Goal: Information Seeking & Learning: Find specific fact

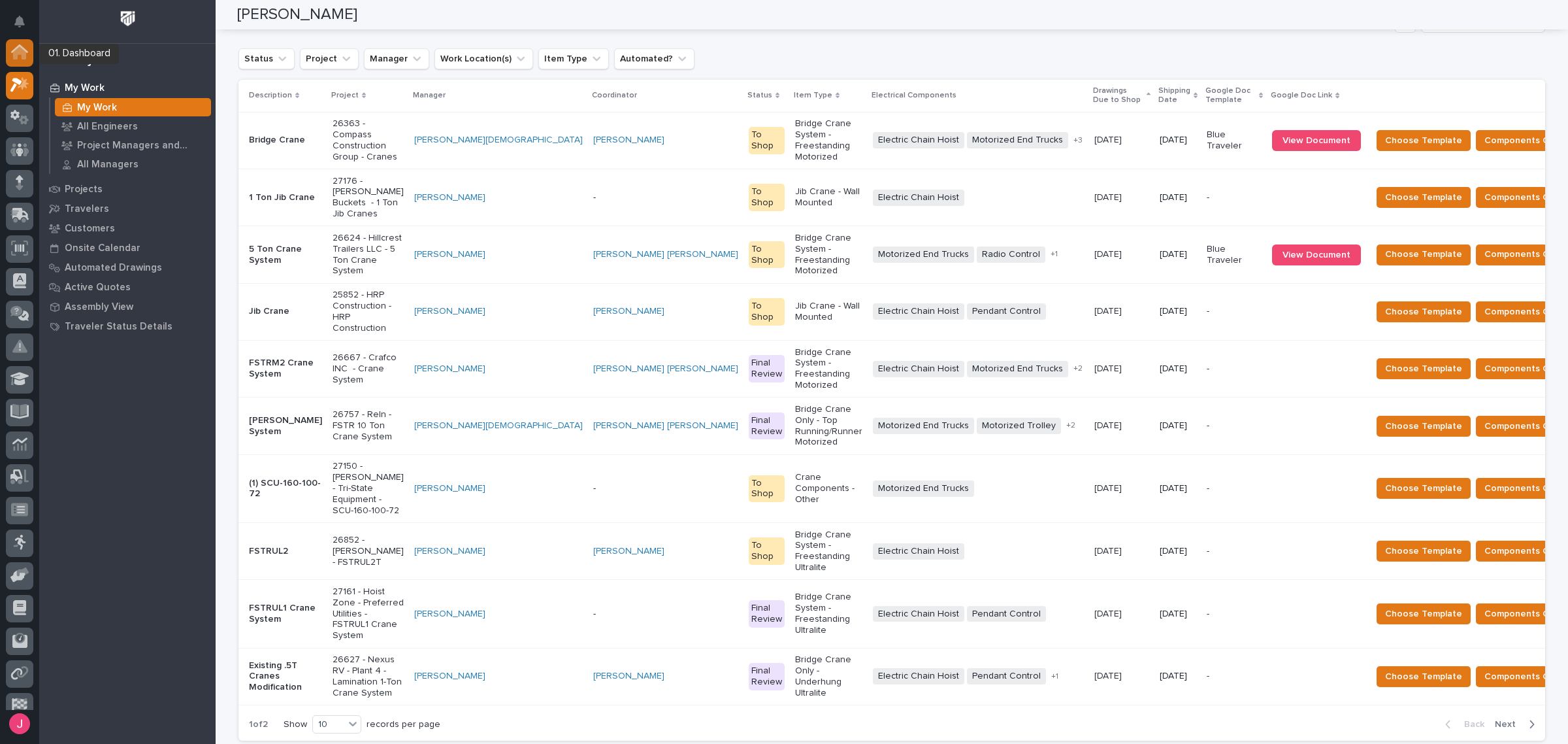
click at [28, 54] on icon at bounding box center [20, 52] width 17 height 15
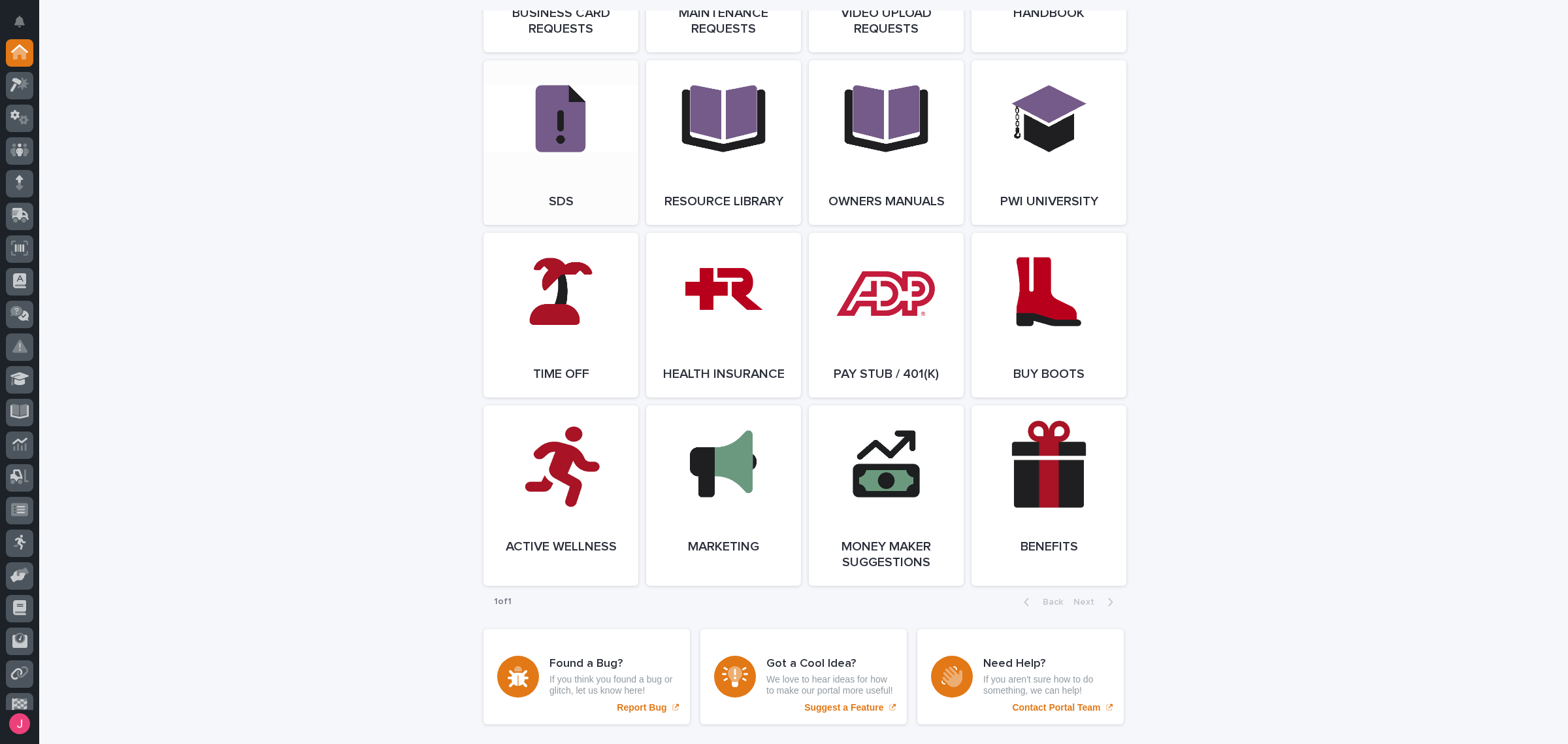
scroll to position [2347, 0]
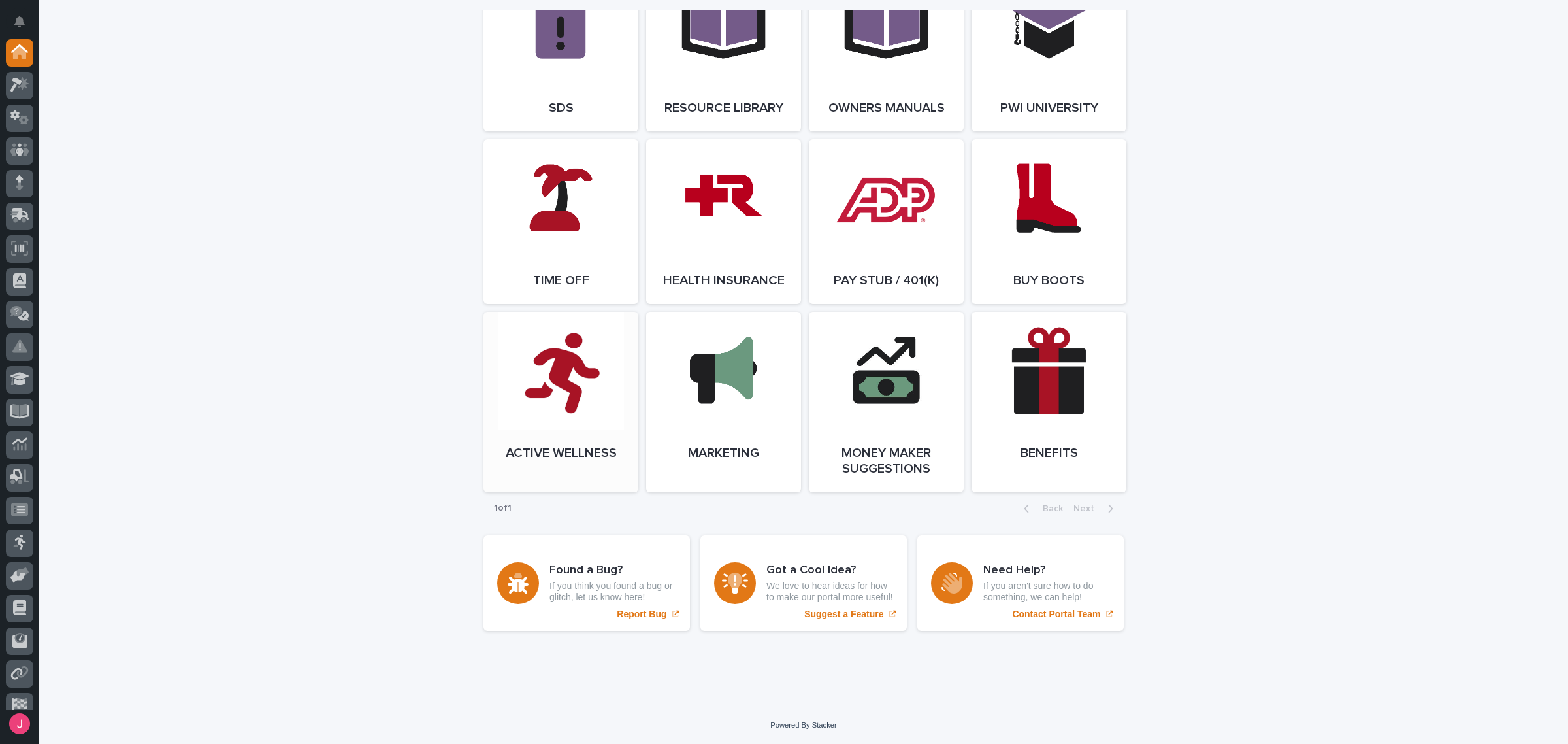
click at [570, 354] on link "Open Link" at bounding box center [561, 402] width 155 height 180
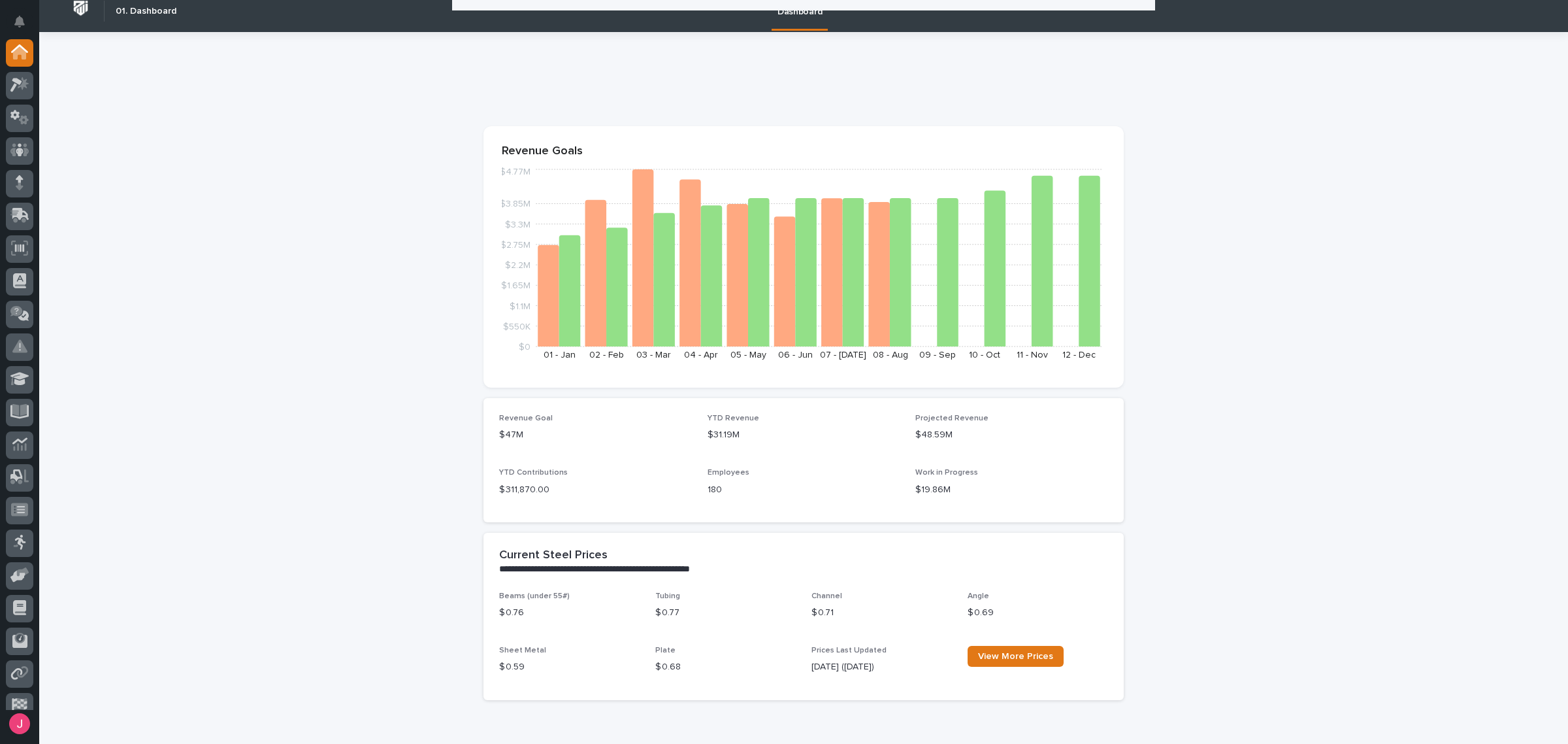
scroll to position [0, 0]
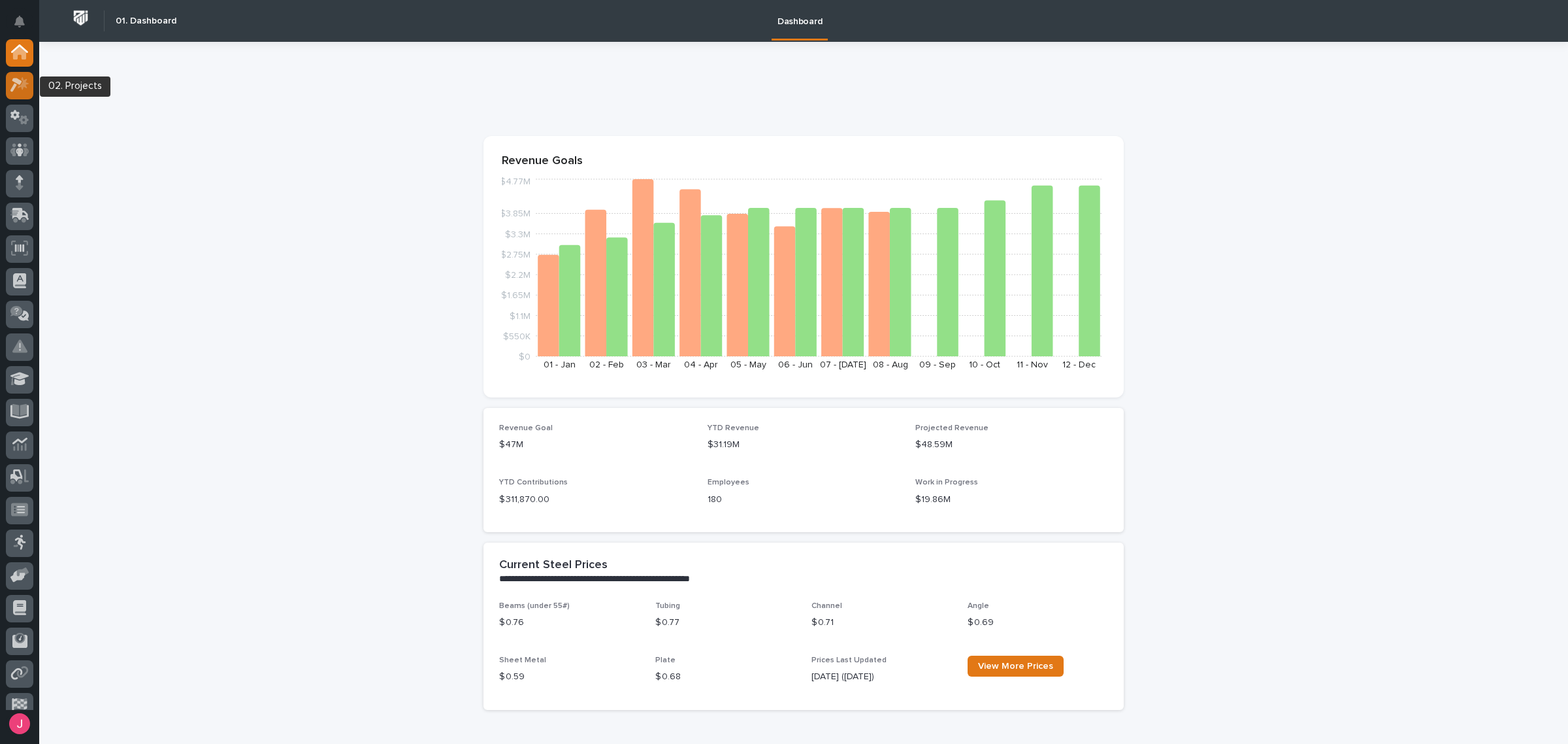
click at [21, 92] on div at bounding box center [20, 86] width 28 height 28
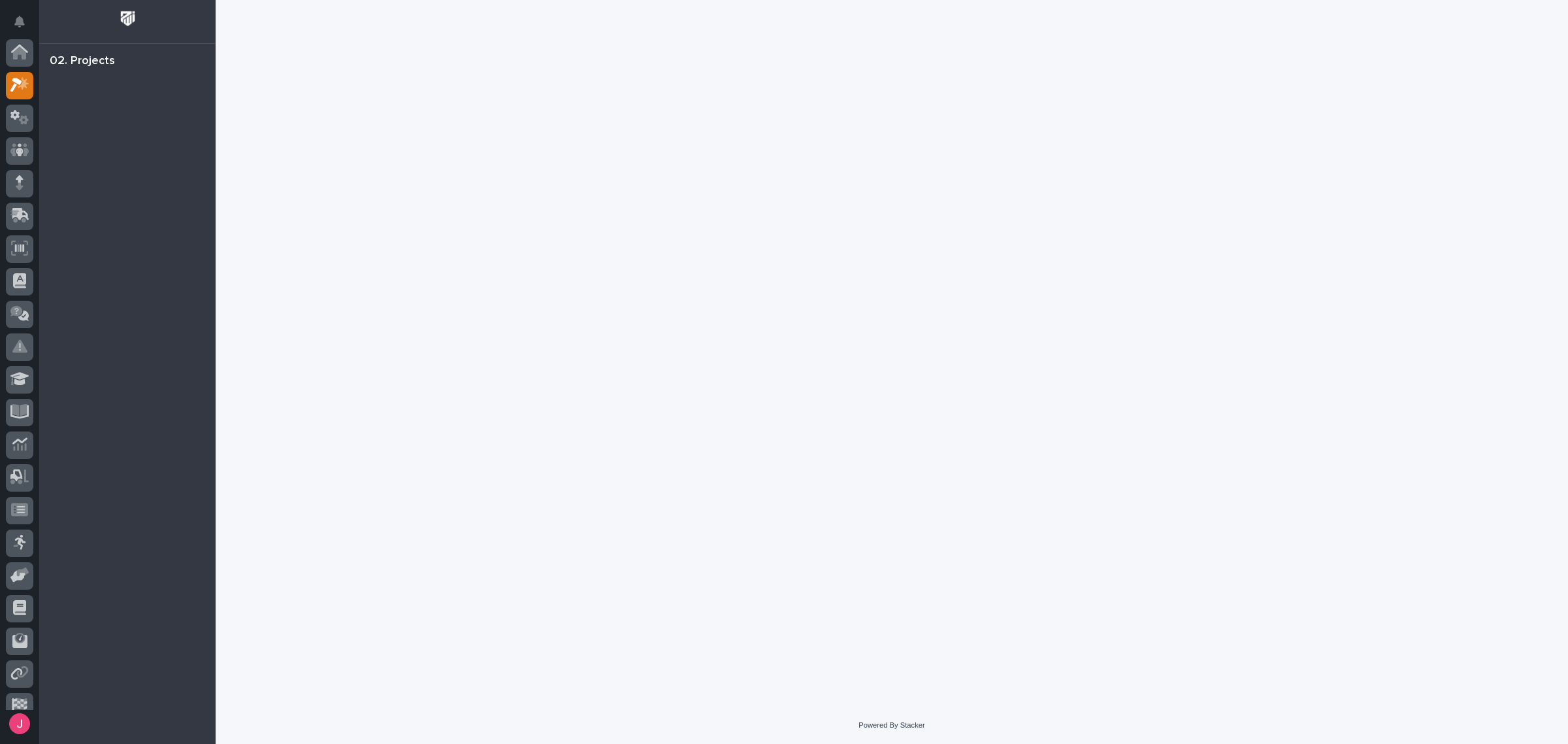
scroll to position [33, 0]
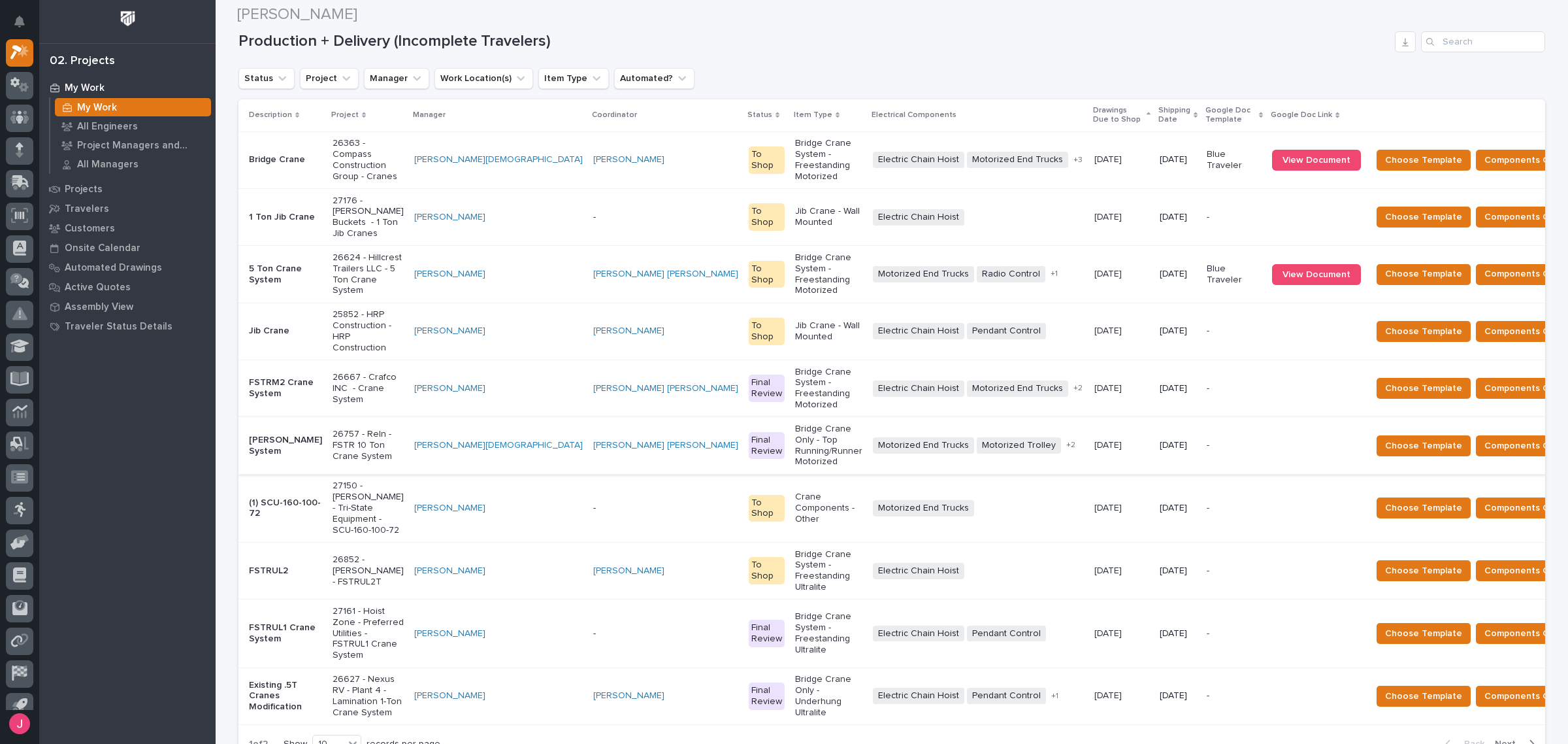
scroll to position [245, 0]
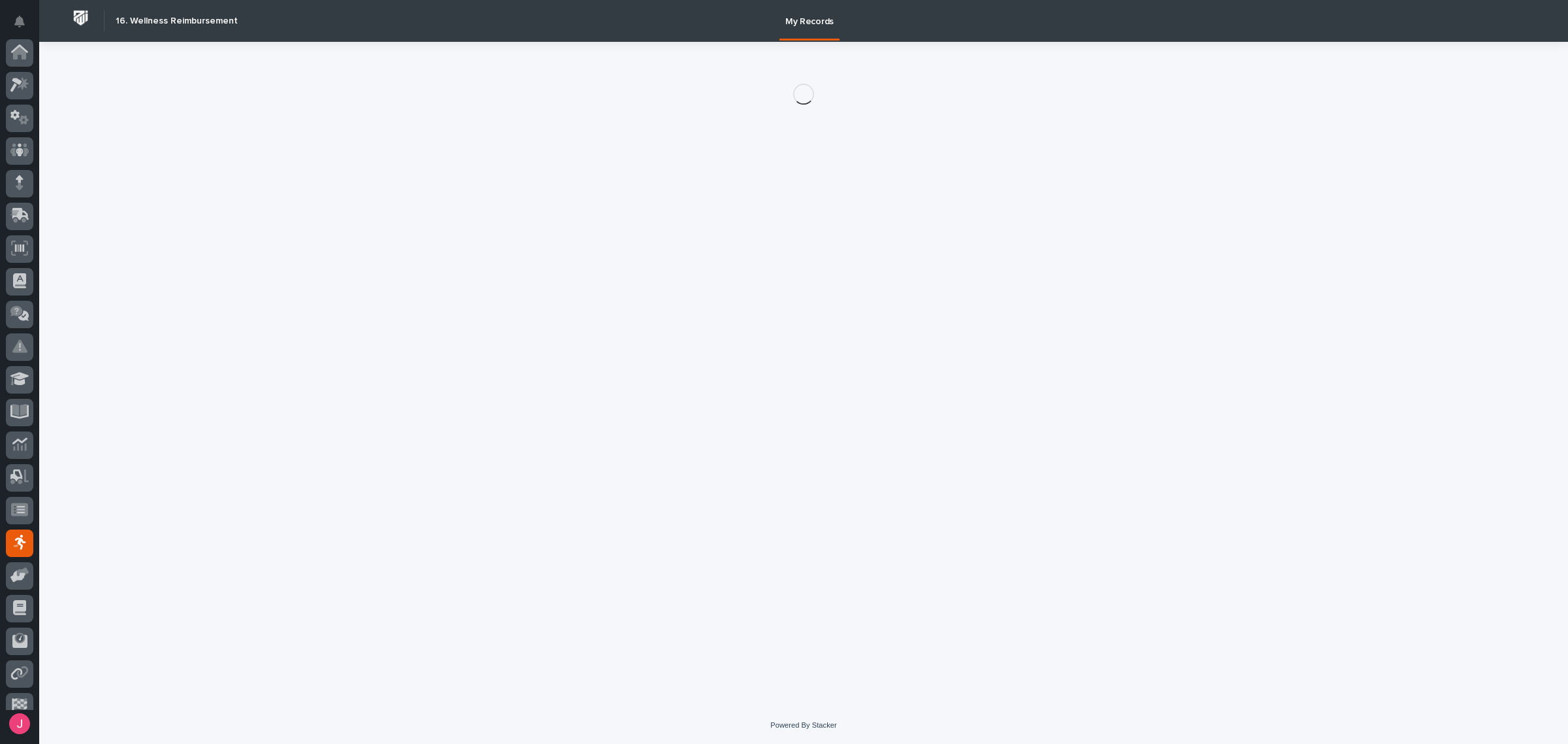
scroll to position [80, 0]
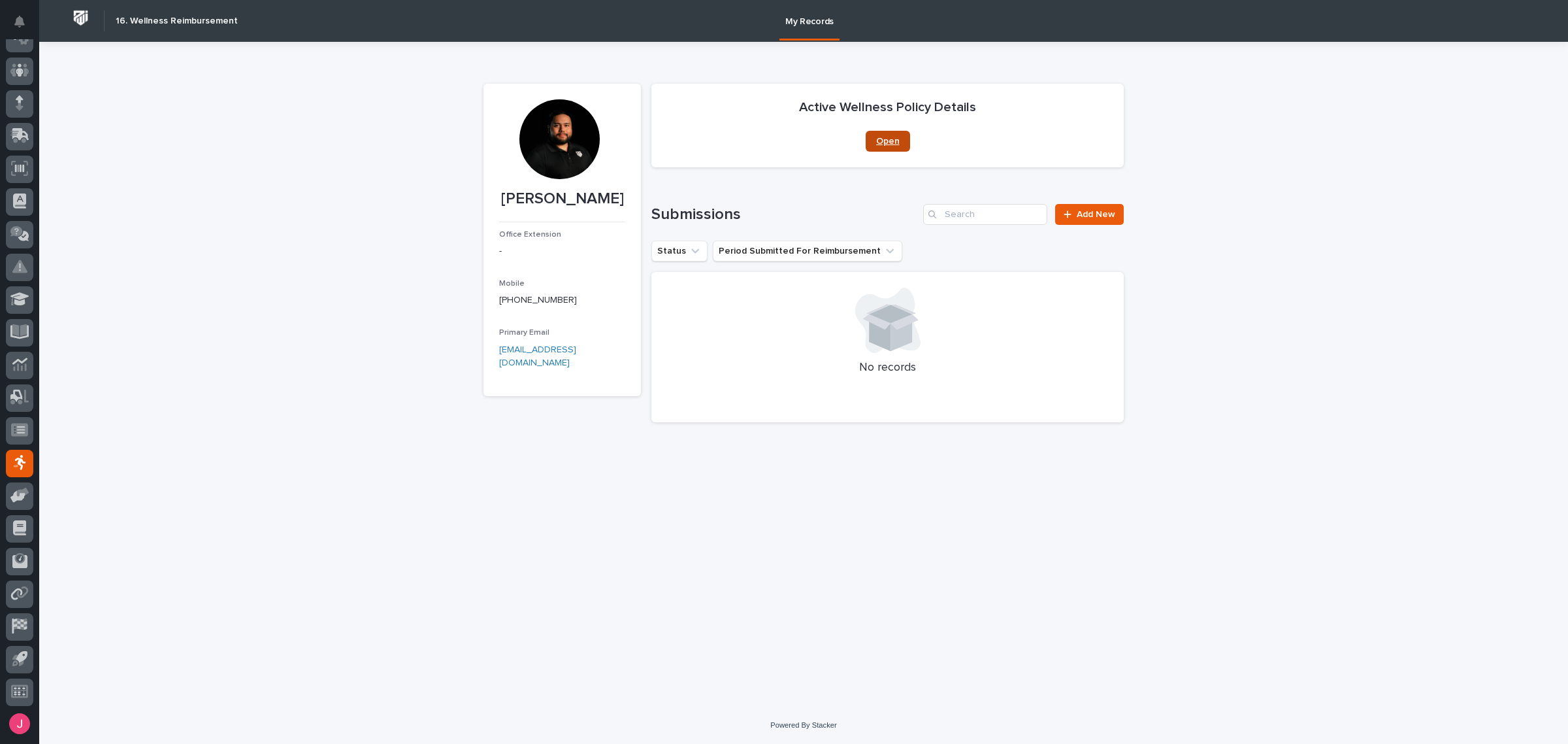
click at [897, 144] on span "Open" at bounding box center [888, 141] width 24 height 9
click at [1090, 221] on link "Add New" at bounding box center [1090, 214] width 68 height 21
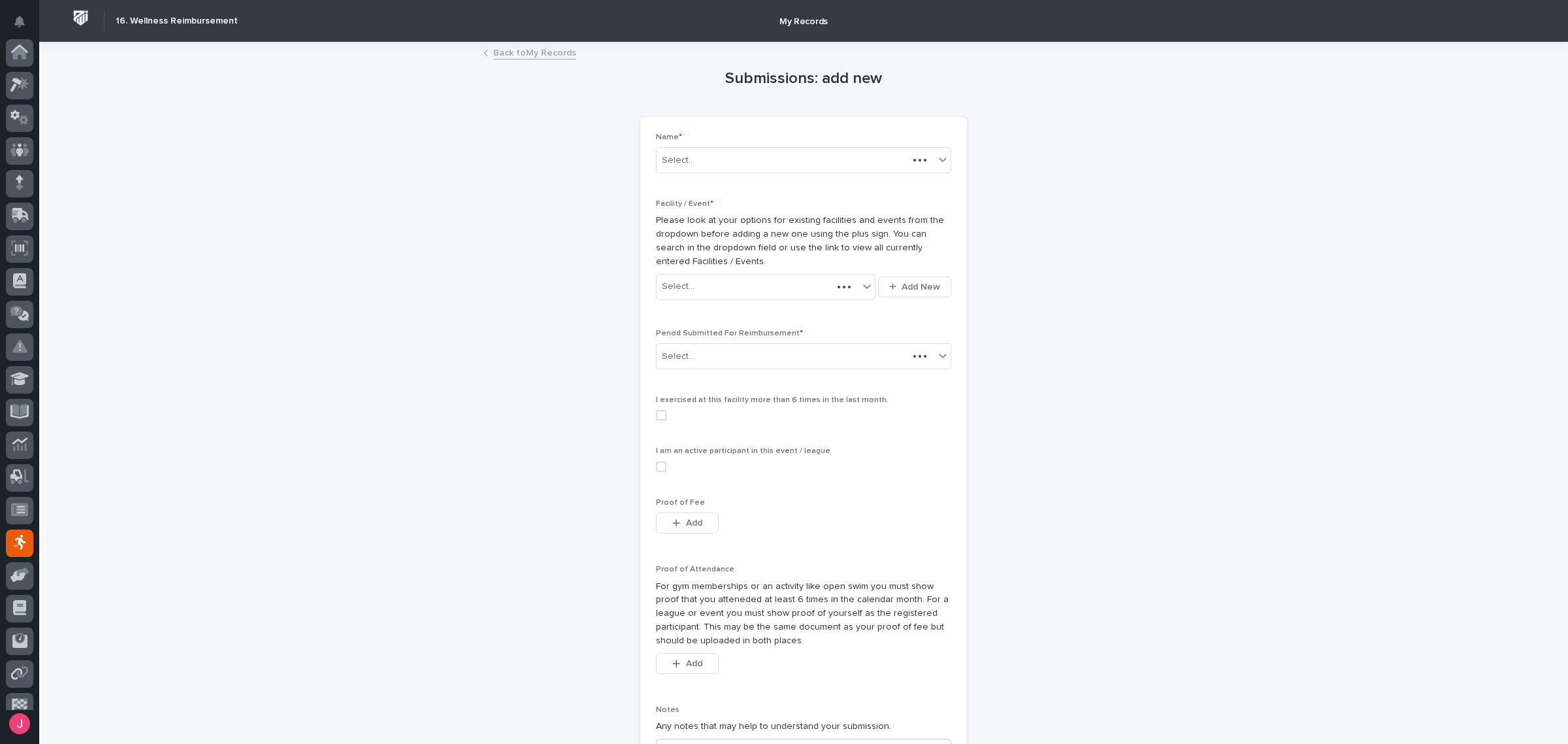
scroll to position [80, 0]
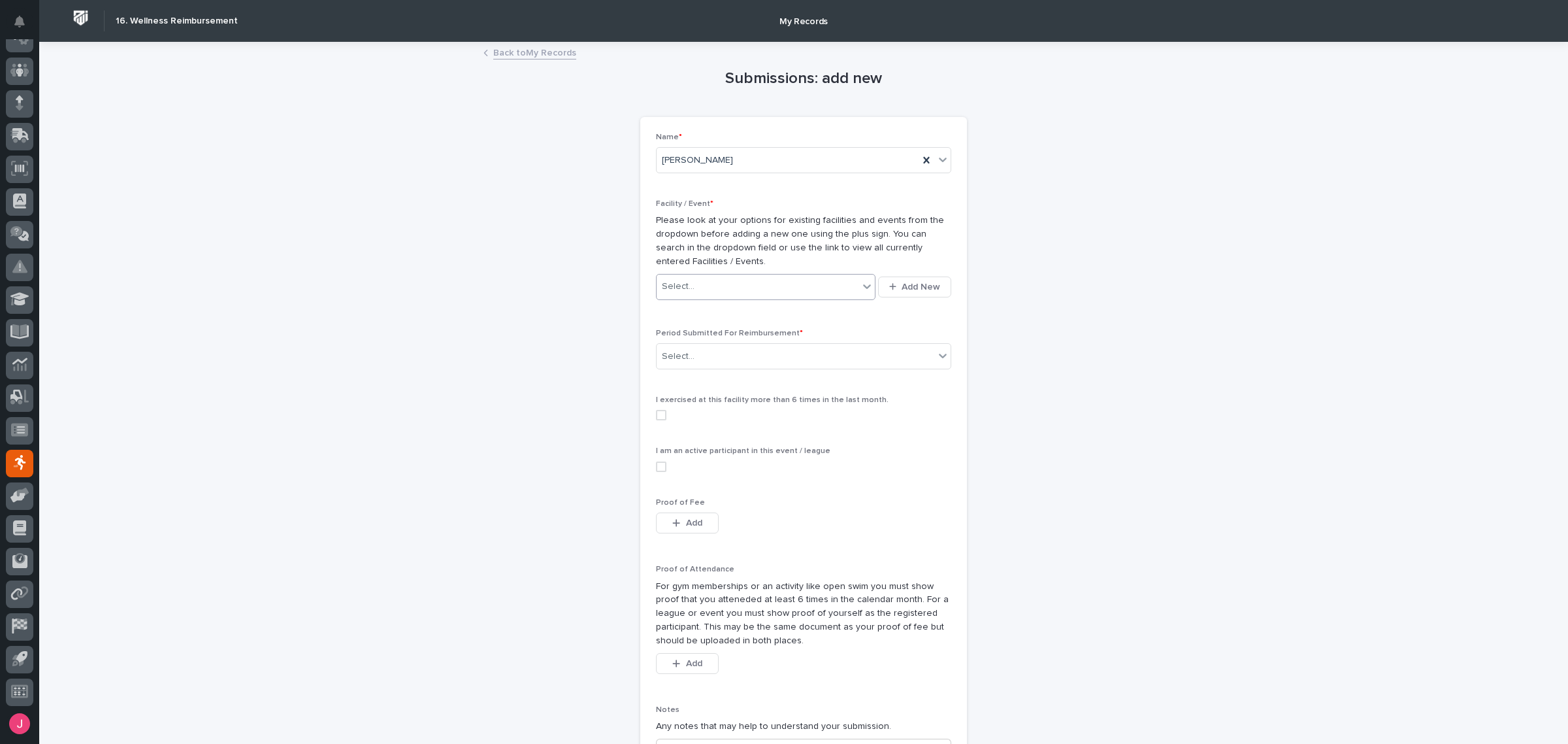
click at [821, 281] on div "Select..." at bounding box center [758, 287] width 202 height 21
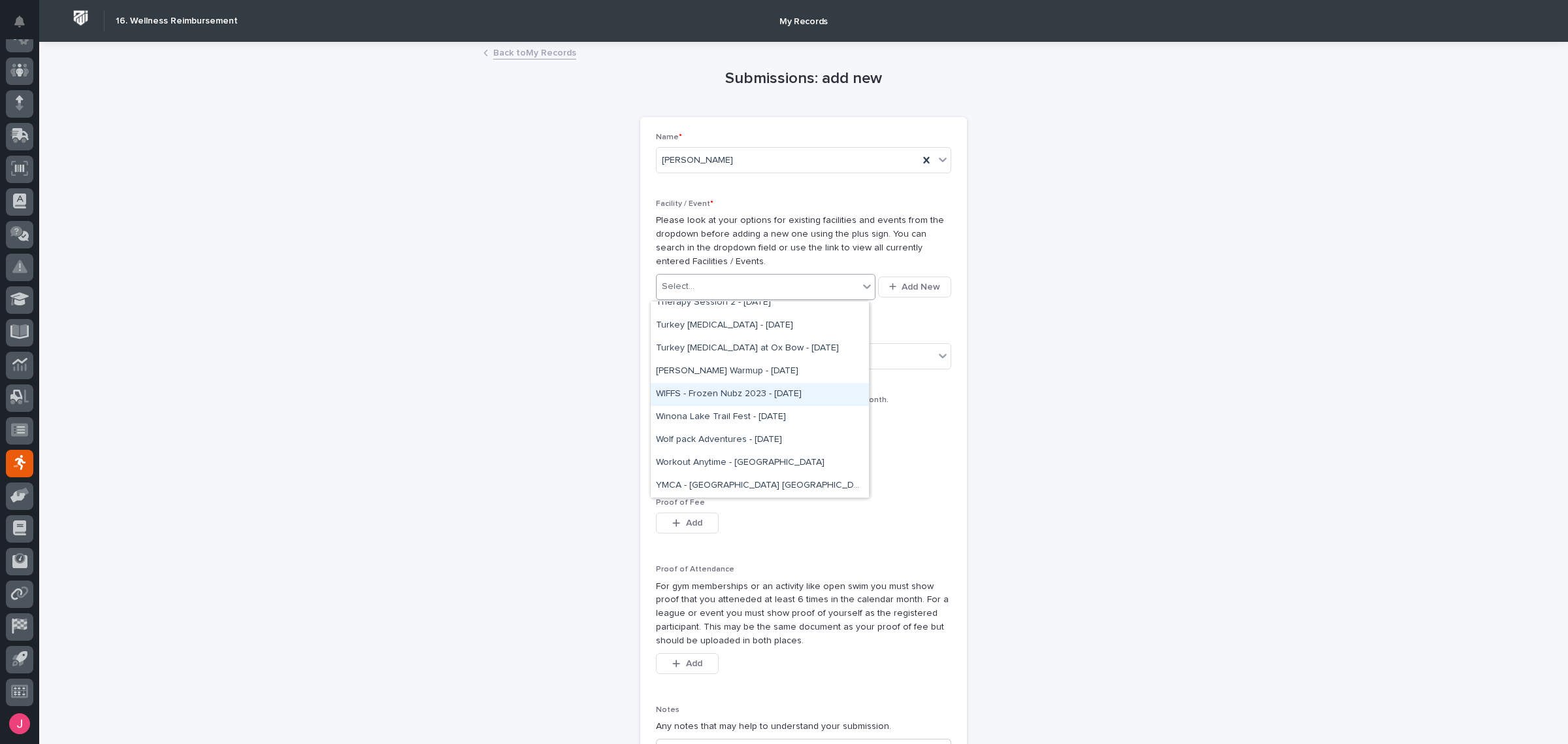
click at [918, 427] on div "I exercised at this facility more than 6 times in the last month." at bounding box center [803, 412] width 296 height 35
drag, startPoint x: 856, startPoint y: 285, endPoint x: 854, endPoint y: 306, distance: 21.1
click at [861, 286] on icon at bounding box center [867, 286] width 13 height 13
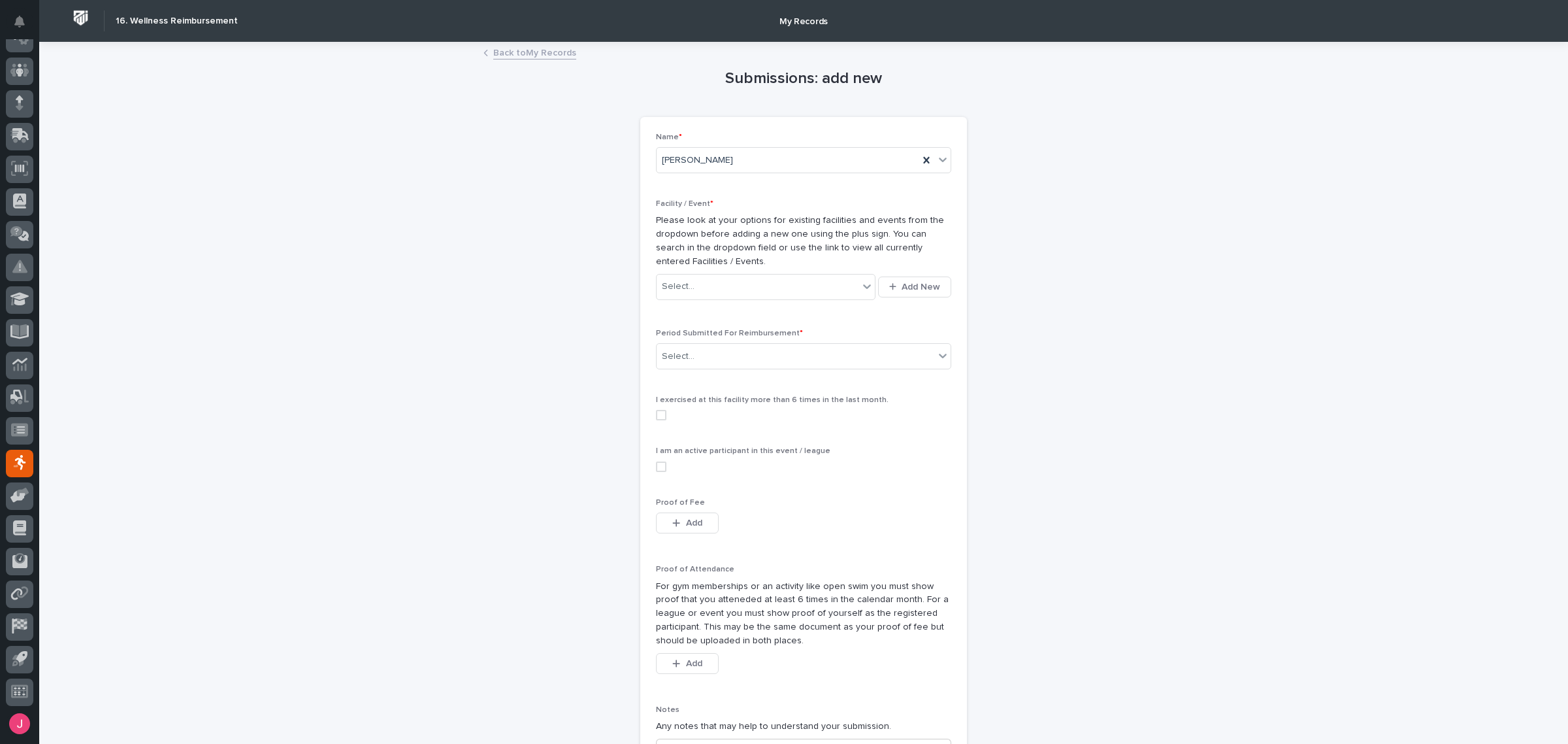
click at [903, 429] on div "I exercised at this facility more than 6 times in the last month." at bounding box center [803, 412] width 296 height 35
click at [780, 364] on div "Select..." at bounding box center [795, 356] width 278 height 21
click at [850, 461] on label at bounding box center [803, 466] width 296 height 11
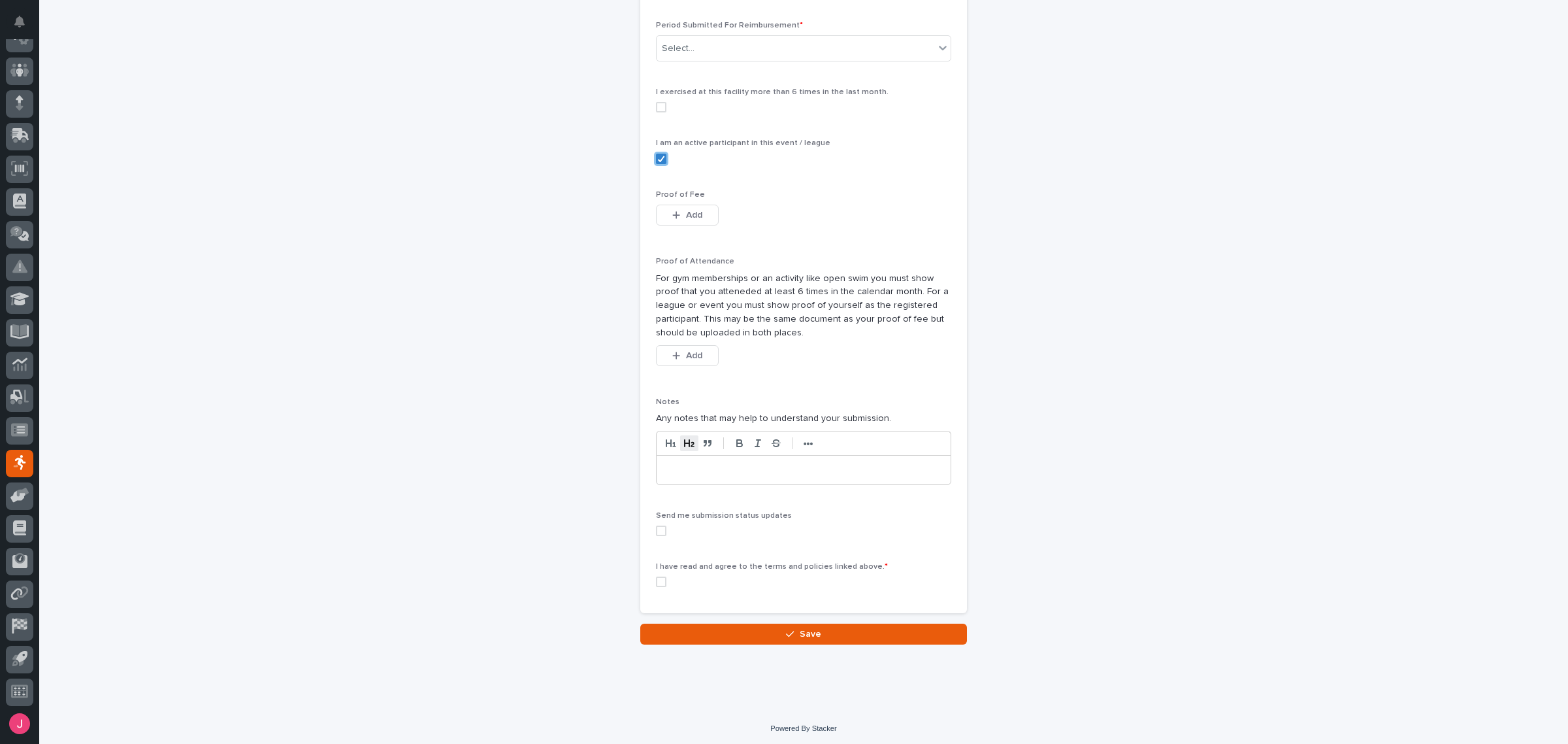
scroll to position [312, 0]
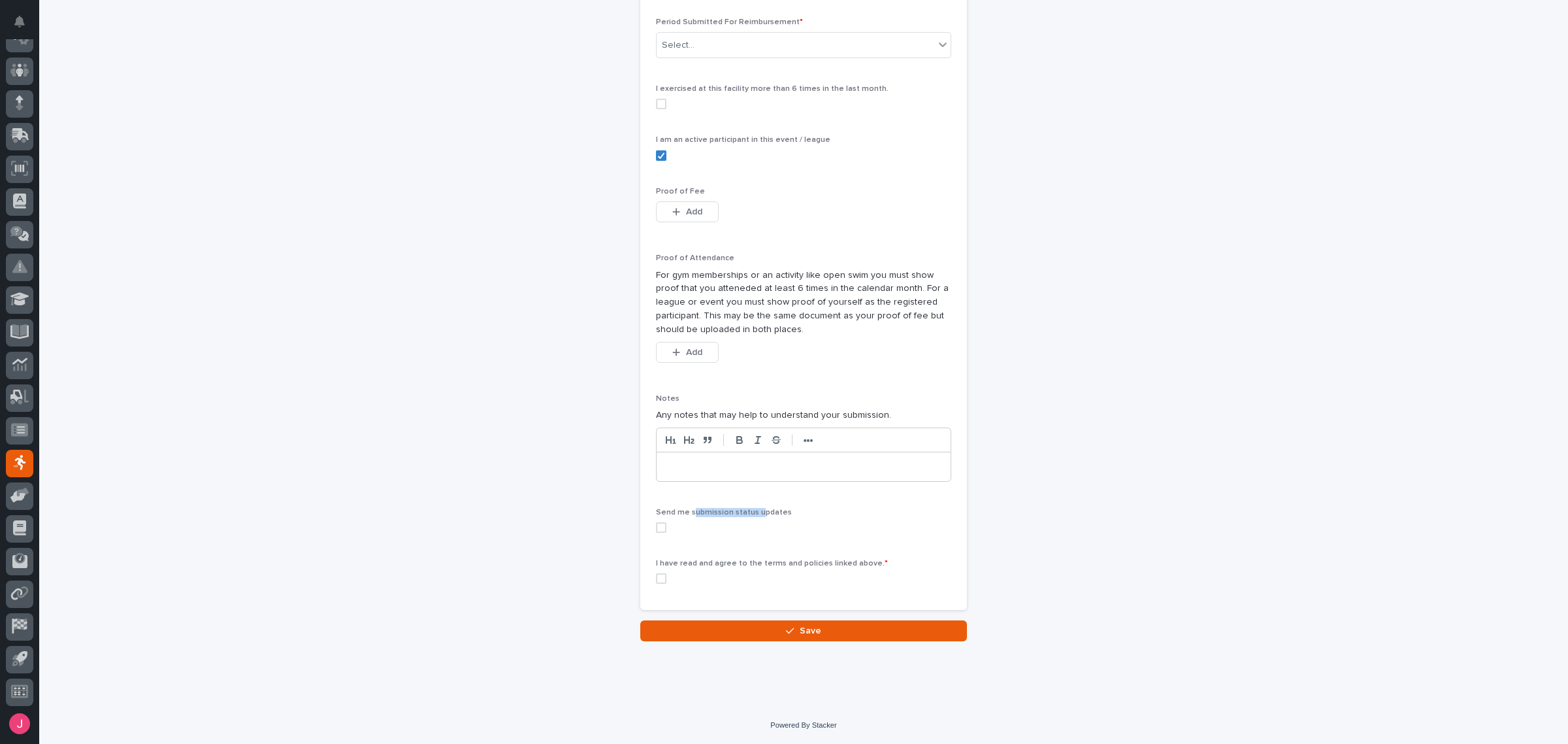
drag, startPoint x: 686, startPoint y: 510, endPoint x: 752, endPoint y: 512, distance: 66.0
click at [752, 512] on span "Send me submission status updates" at bounding box center [723, 513] width 136 height 8
click at [769, 512] on span "Send me submission status updates" at bounding box center [723, 513] width 136 height 8
drag, startPoint x: 696, startPoint y: 562, endPoint x: 782, endPoint y: 563, distance: 86.0
click at [782, 563] on span "I have read and agree to the terms and policies linked above. *" at bounding box center [771, 564] width 232 height 8
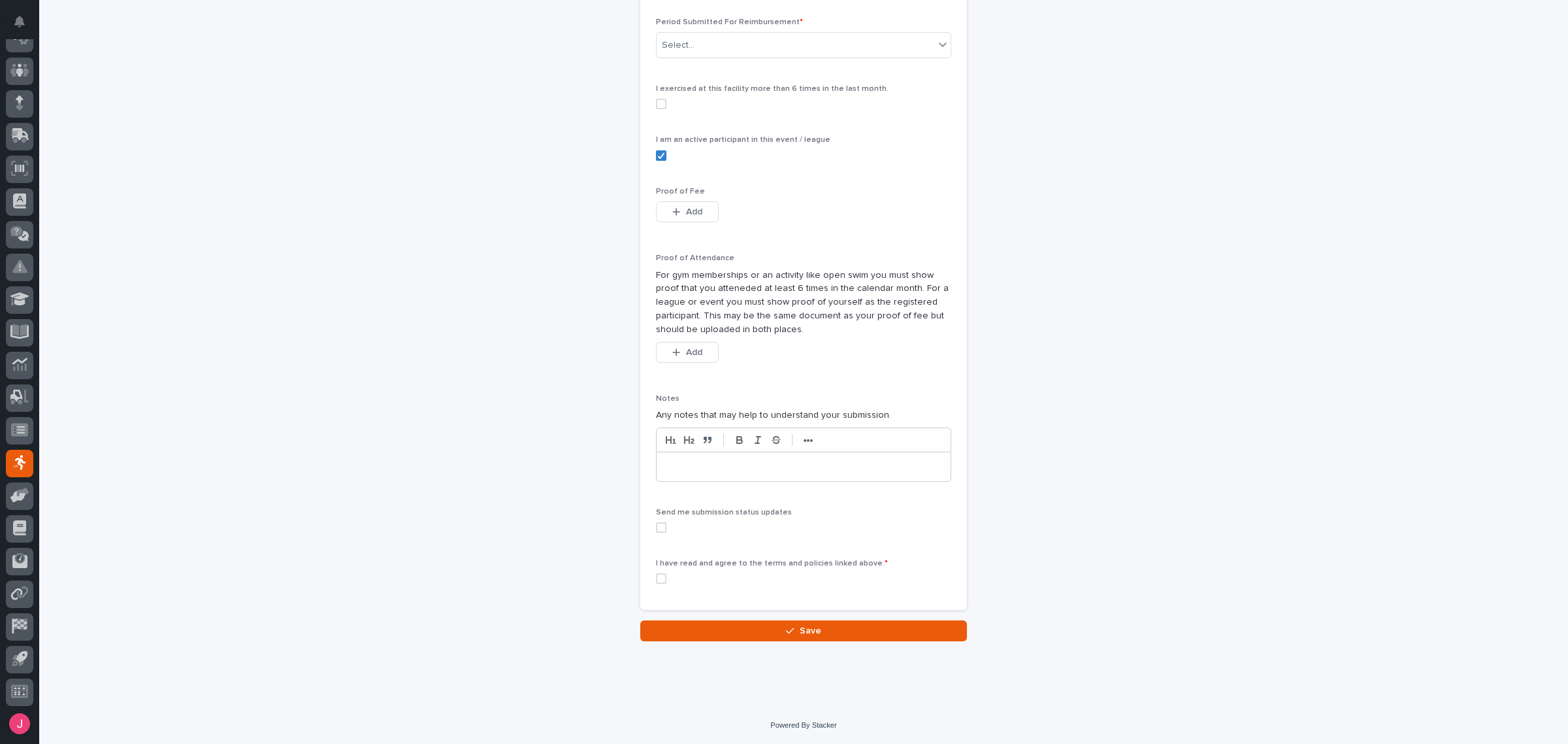
click at [805, 566] on span "I have read and agree to the terms and policies linked above. *" at bounding box center [771, 564] width 232 height 8
click at [770, 210] on div "This file cannot be opened Download File Add" at bounding box center [803, 214] width 296 height 26
click at [775, 295] on p "For gym memberships or an activity like open swim you must show proof that you …" at bounding box center [803, 302] width 296 height 68
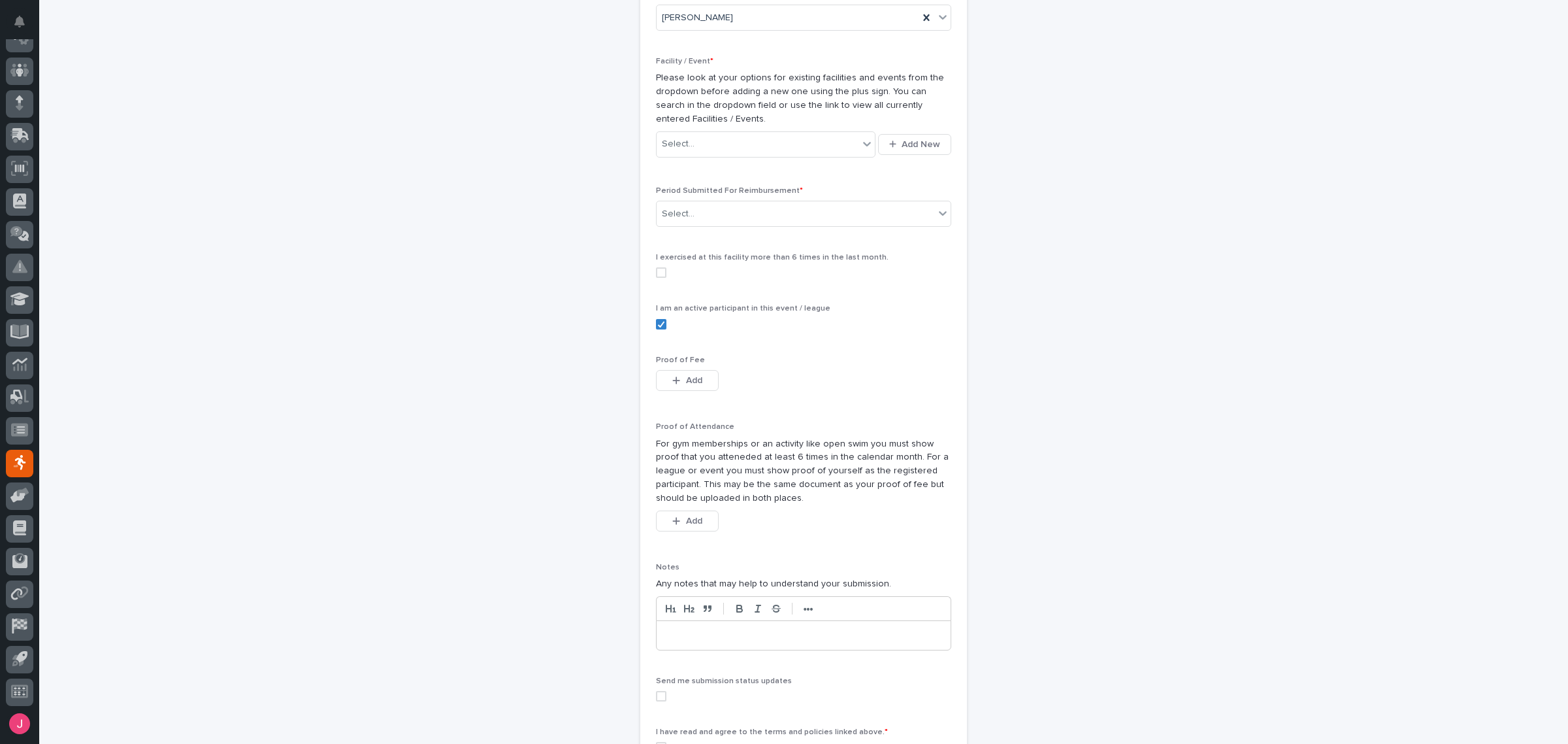
scroll to position [0, 0]
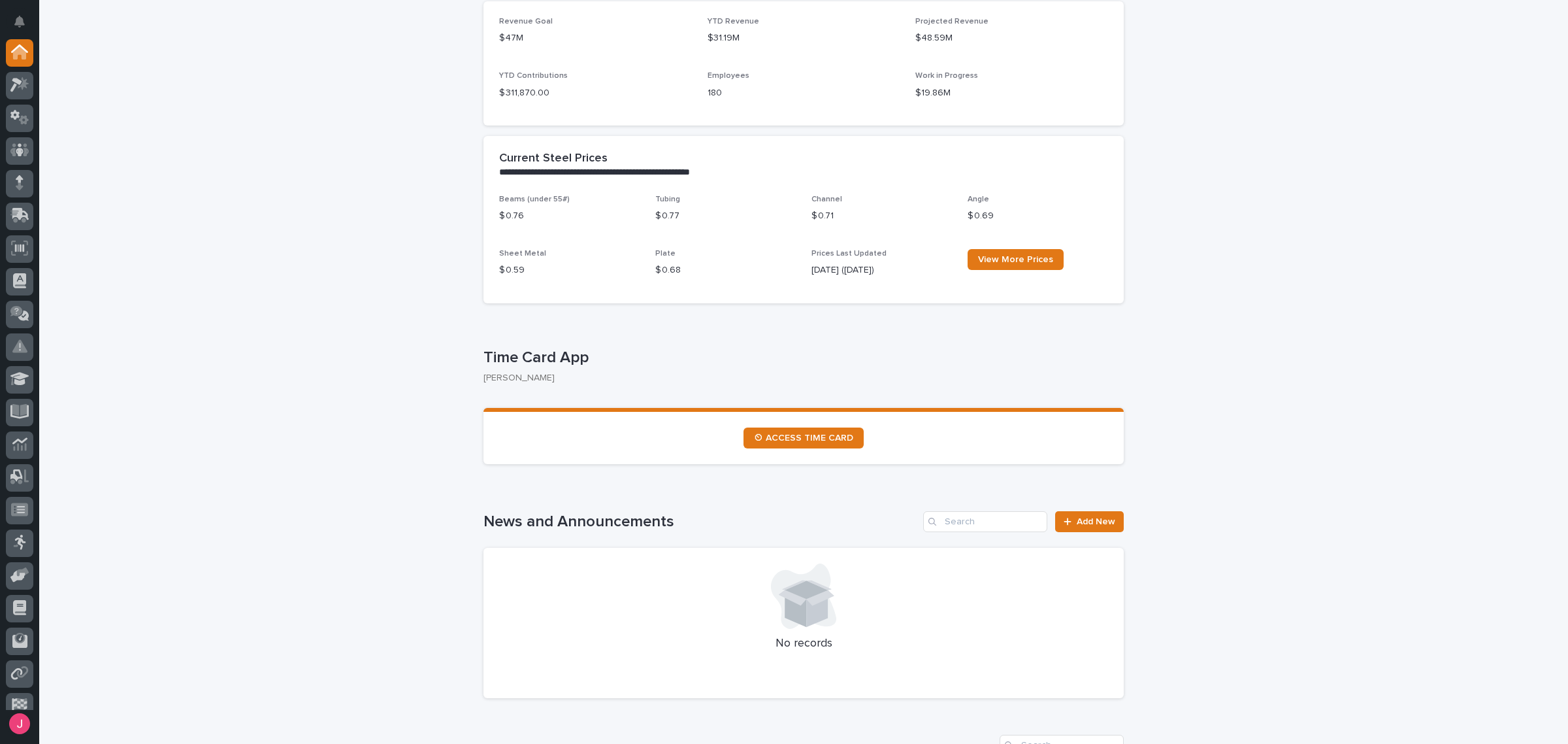
scroll to position [408, 0]
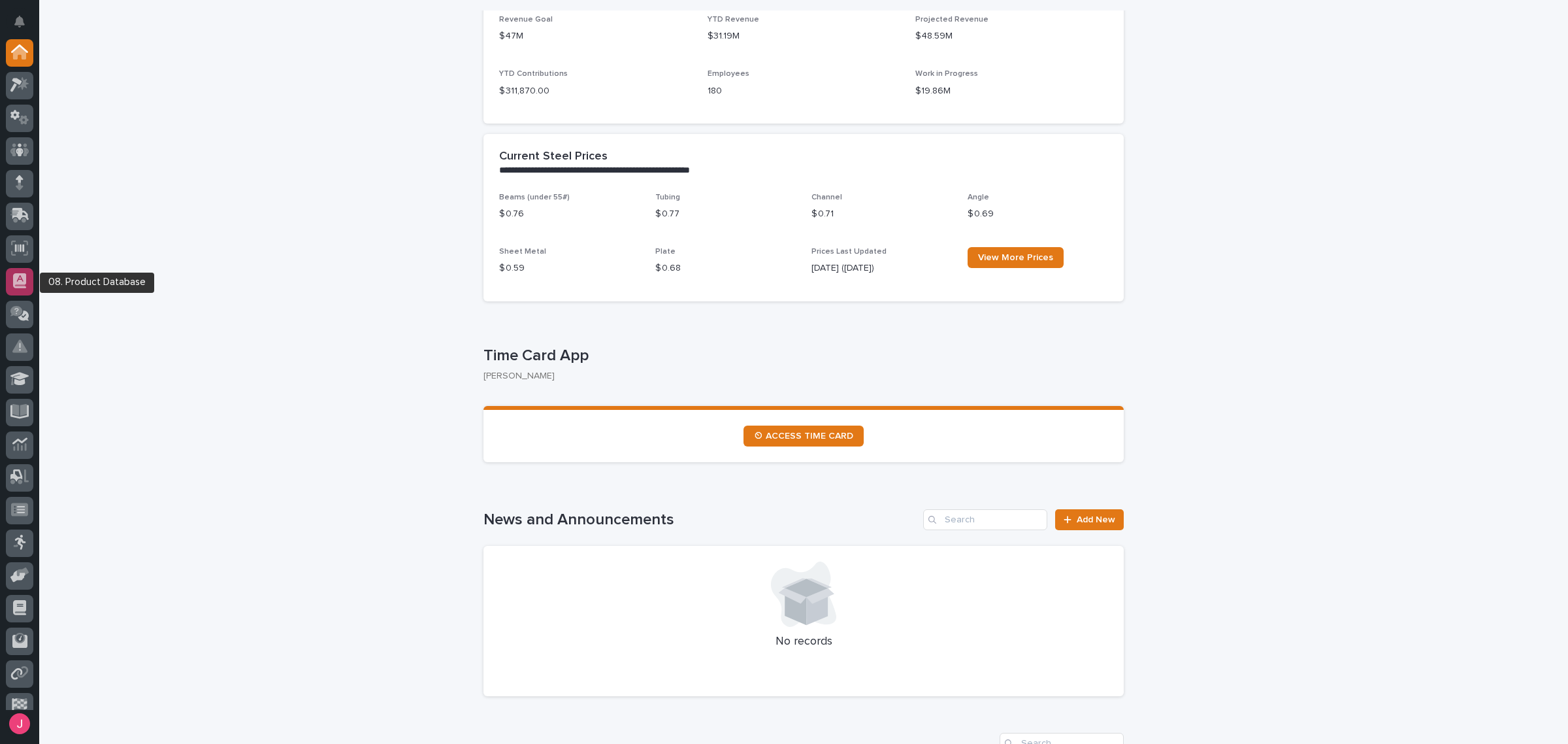
click at [20, 280] on icon at bounding box center [20, 280] width 13 height 15
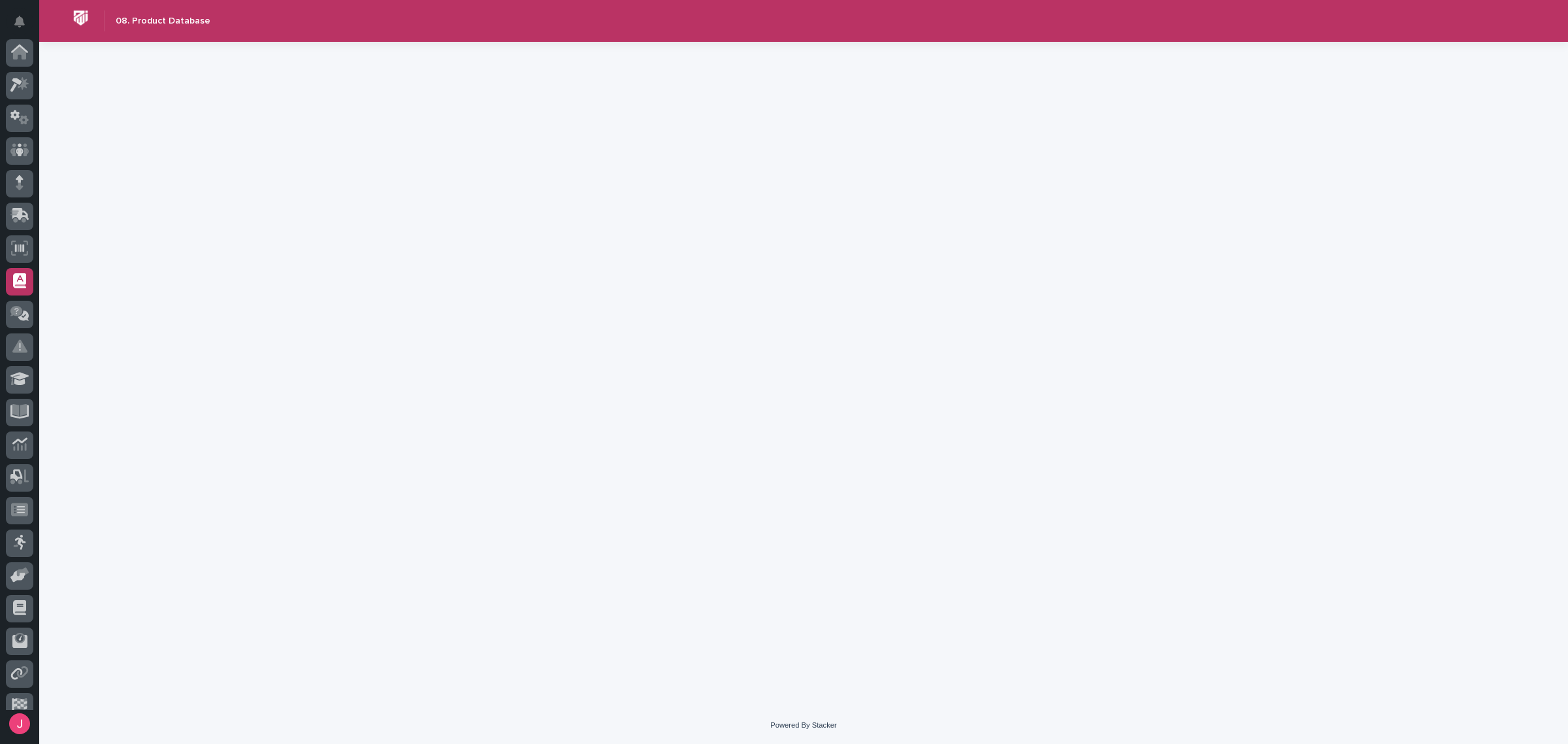
scroll to position [80, 0]
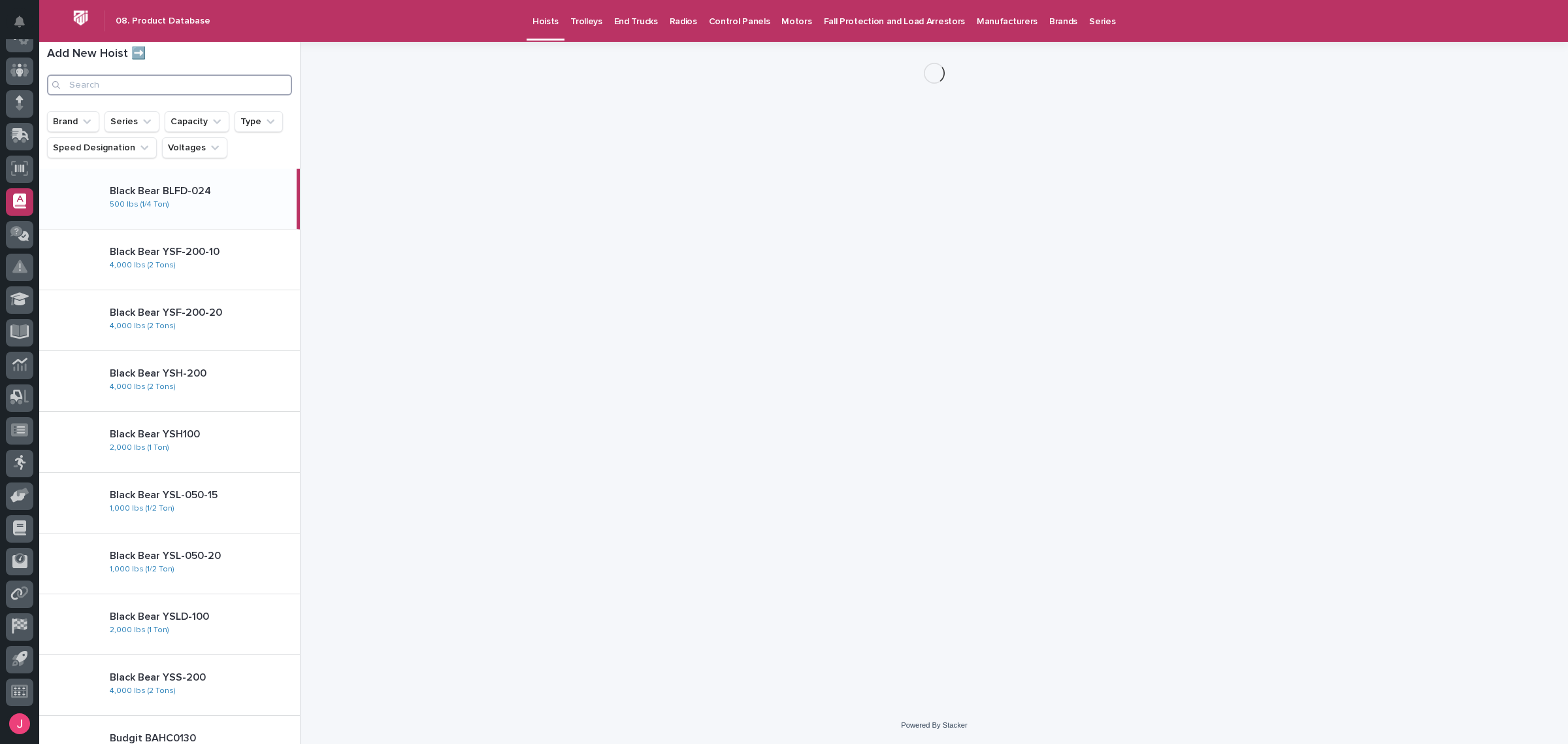
click at [177, 88] on input "Search" at bounding box center [169, 85] width 245 height 21
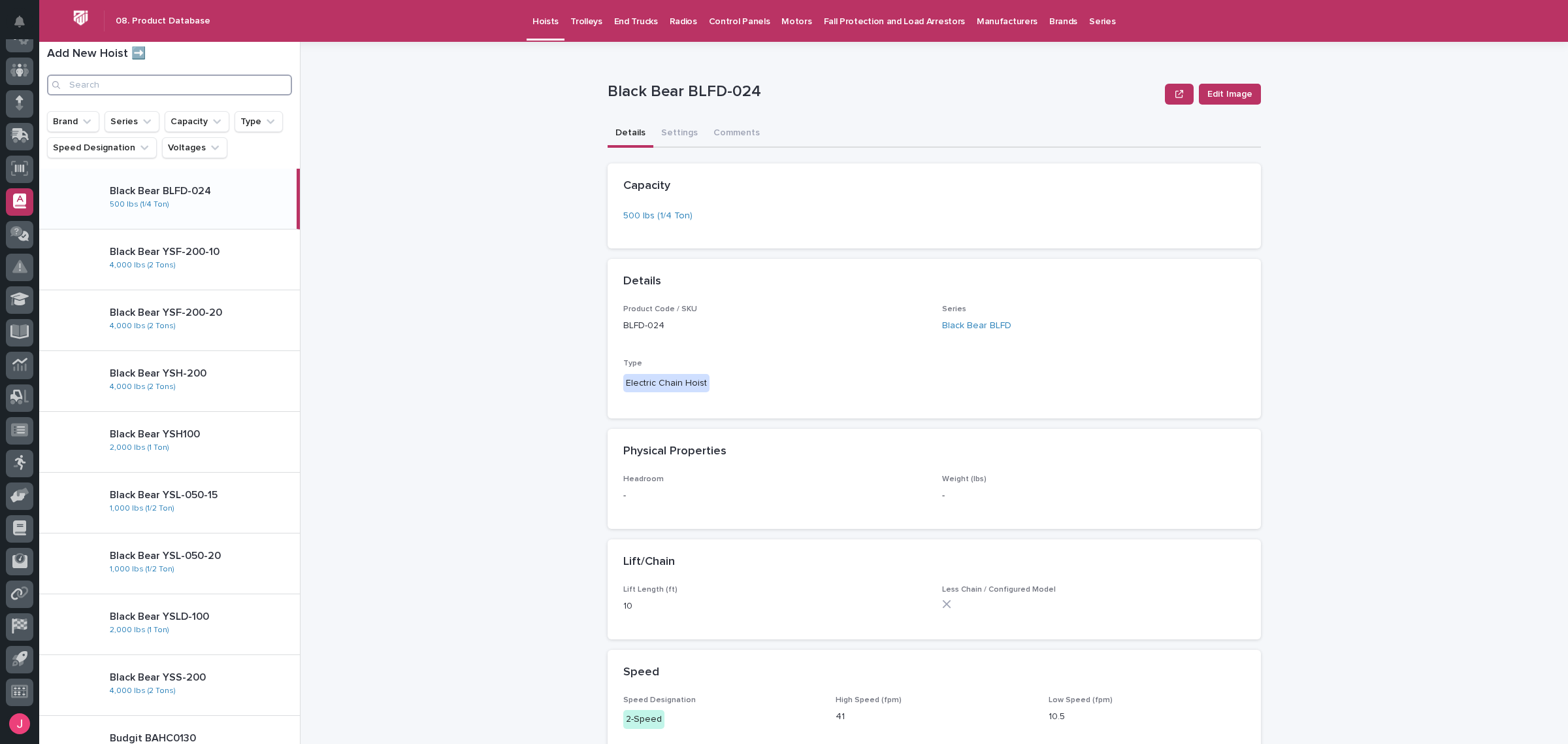
paste input "SKB-L05-020S420-2"
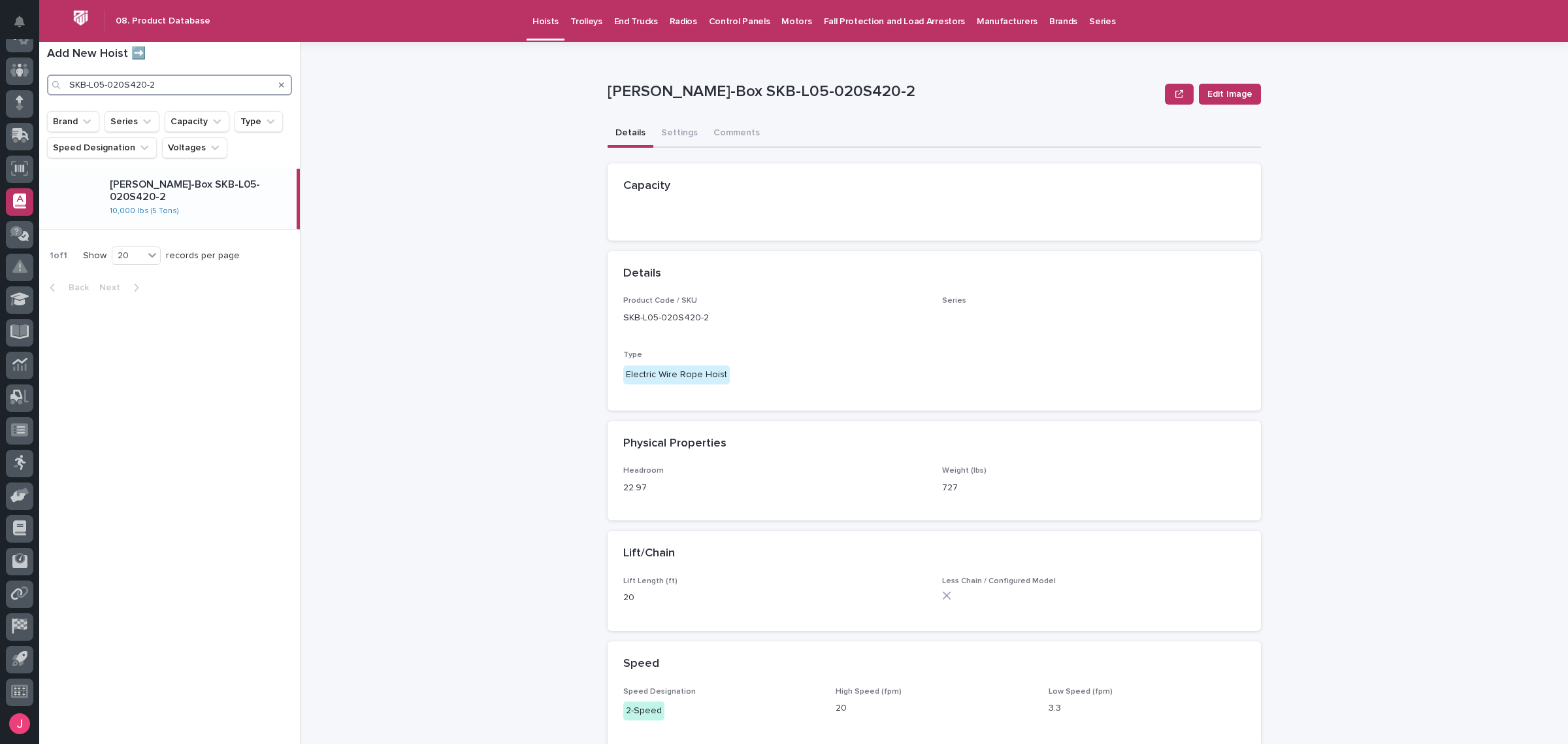
type input "SKB-L05-020S420-2"
click at [208, 192] on p "Shaw-Box SKB-L05-020S420-2" at bounding box center [200, 191] width 182 height 24
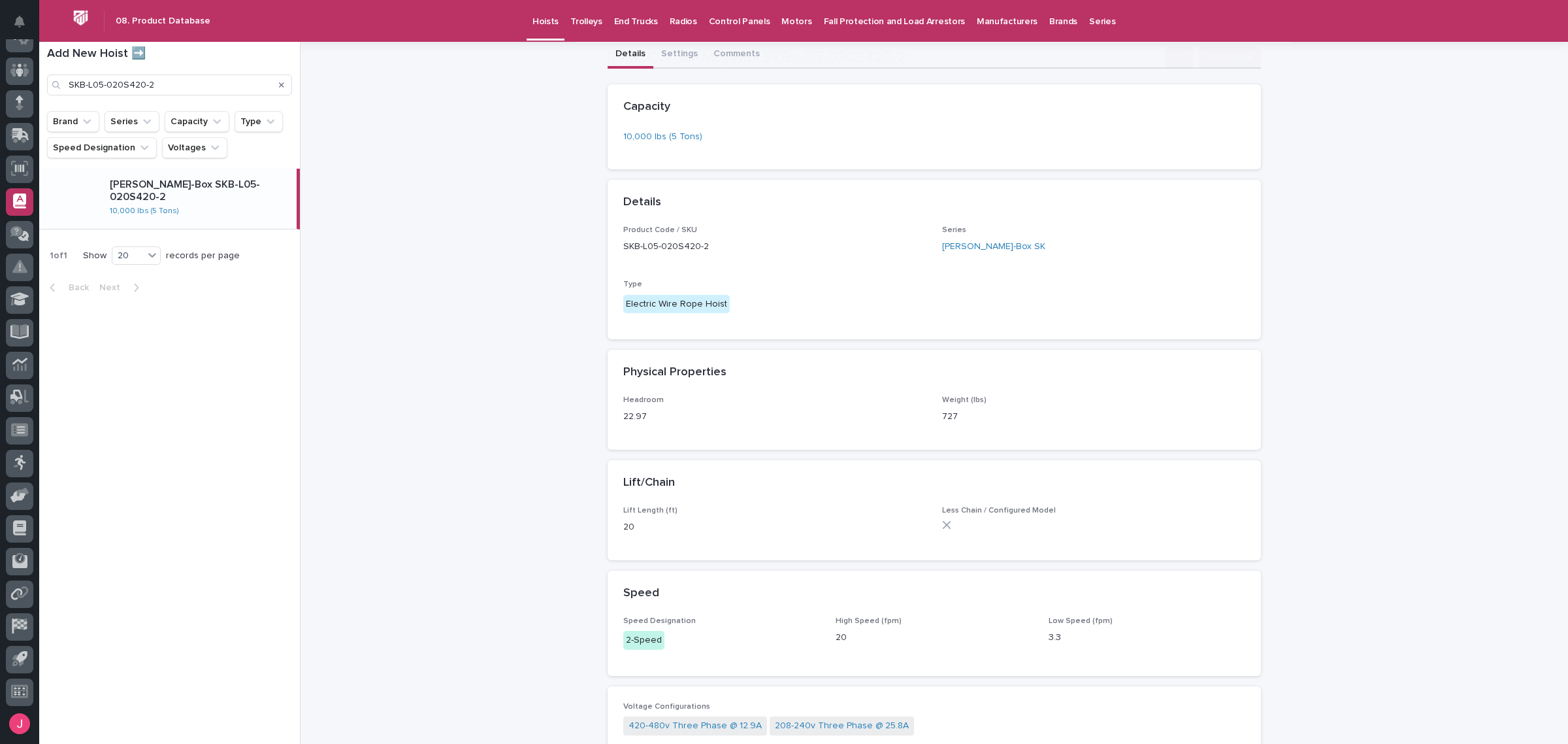
scroll to position [145, 0]
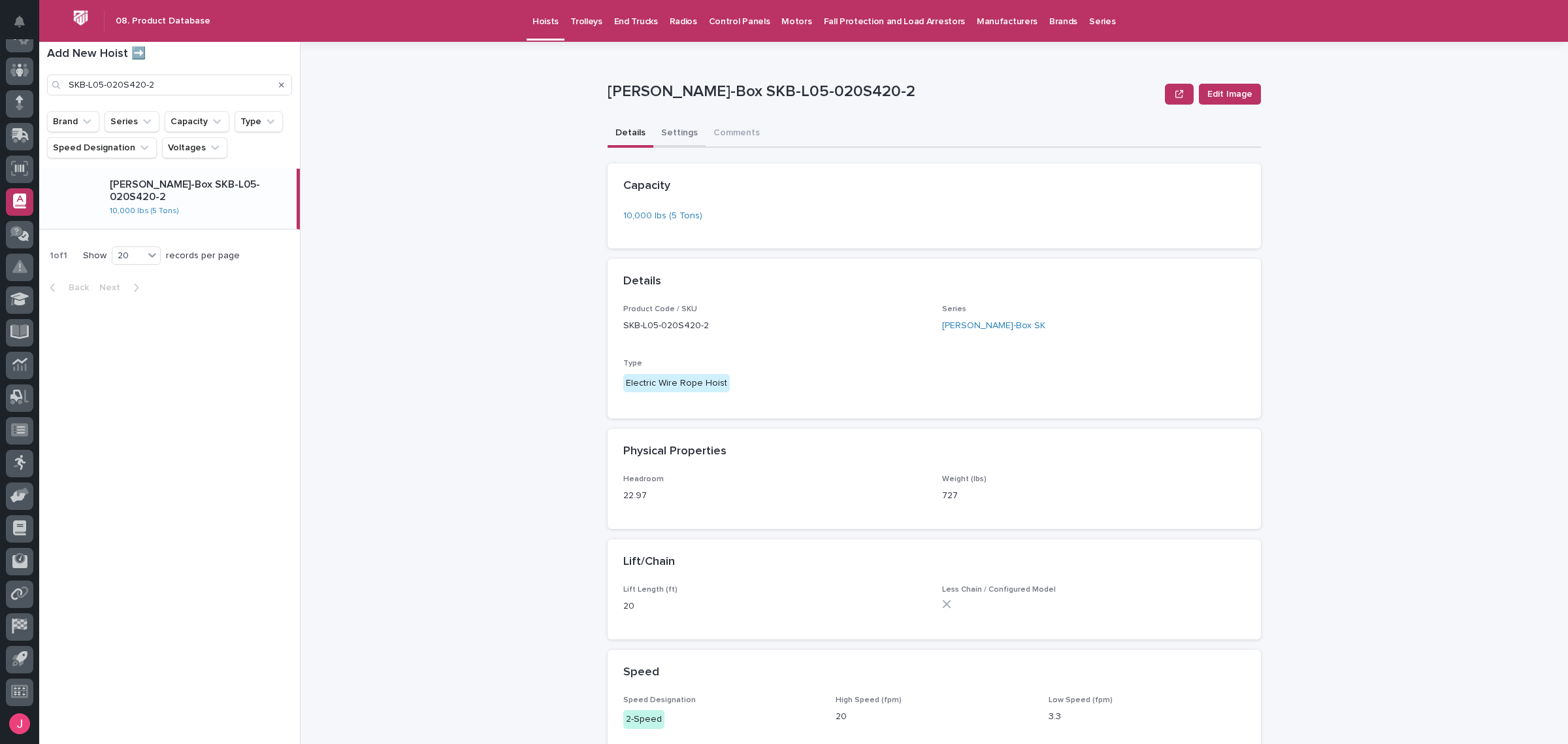
click at [673, 133] on button "Settings" at bounding box center [679, 134] width 52 height 28
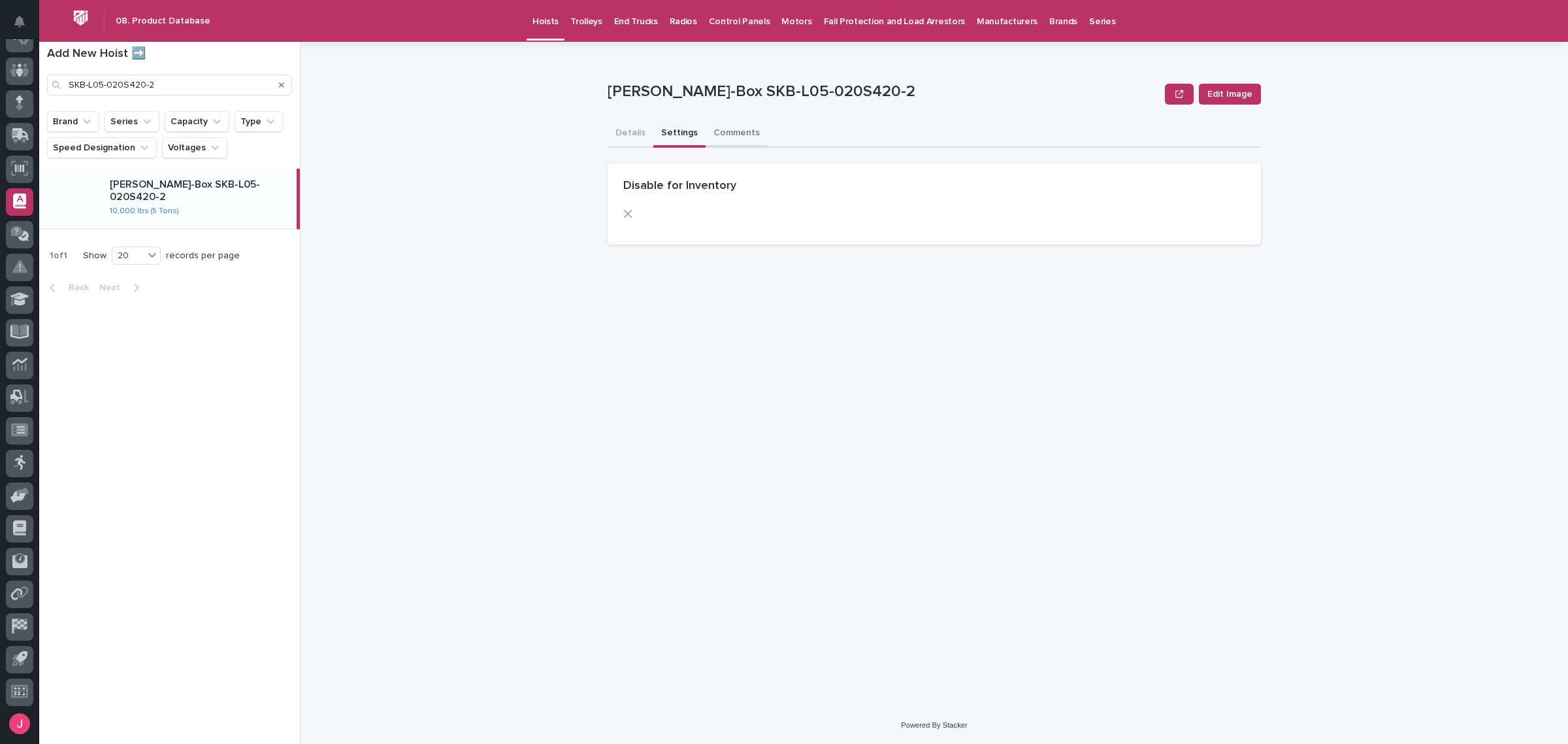
click at [730, 134] on button "Comments" at bounding box center [736, 134] width 62 height 28
click at [626, 129] on button "Details" at bounding box center [630, 134] width 46 height 28
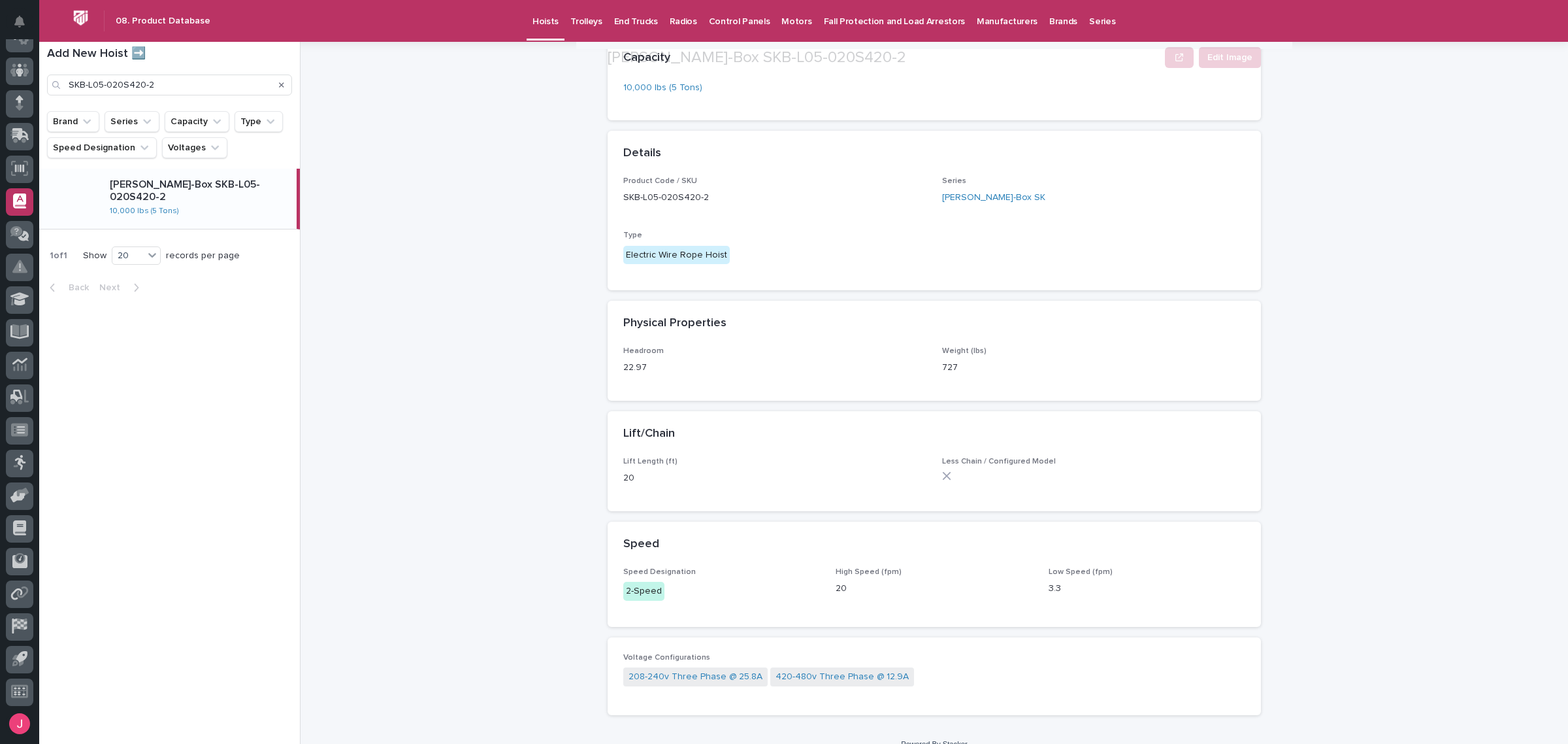
scroll to position [145, 0]
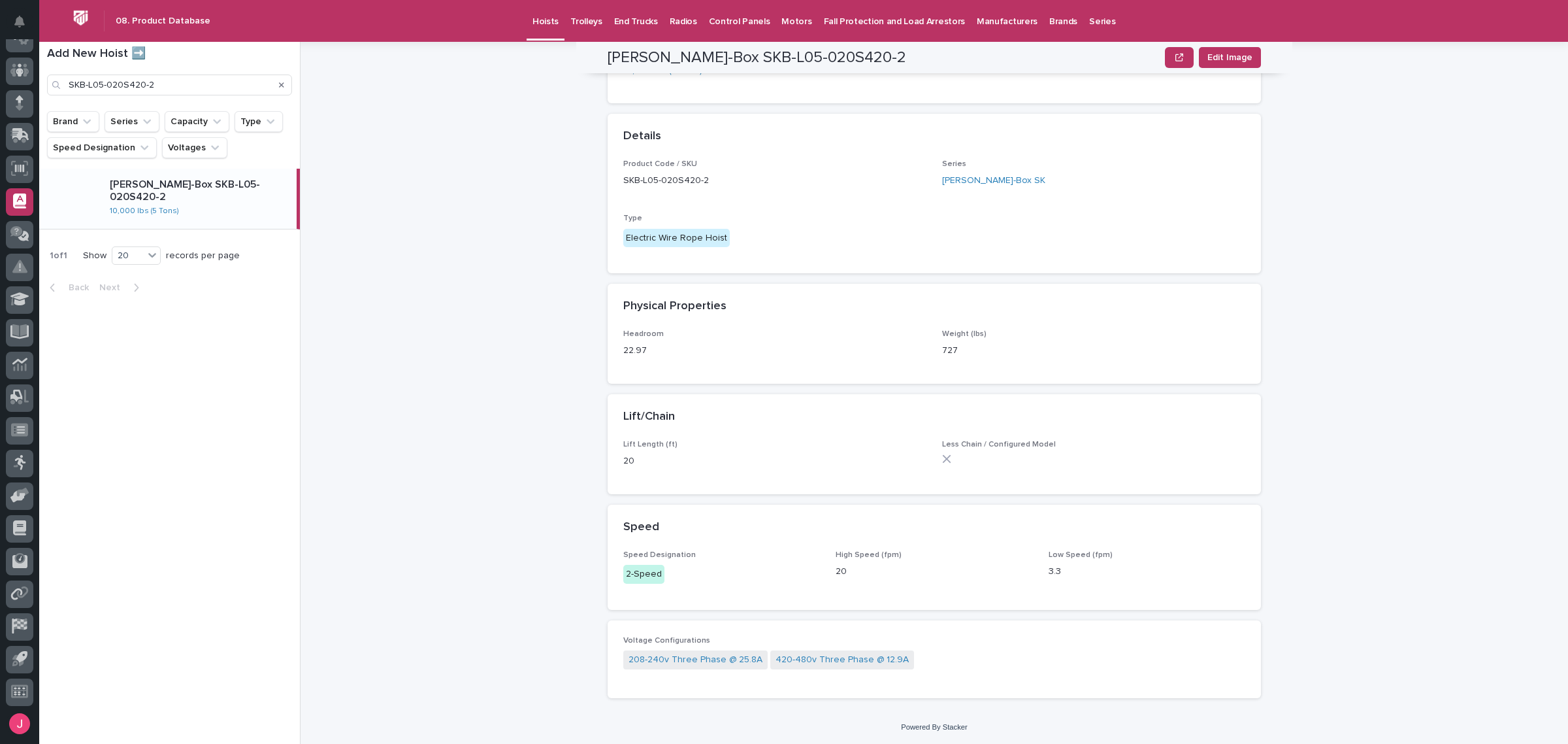
click at [468, 450] on div "**********" at bounding box center [942, 393] width 1252 height 702
